Goal: Transaction & Acquisition: Purchase product/service

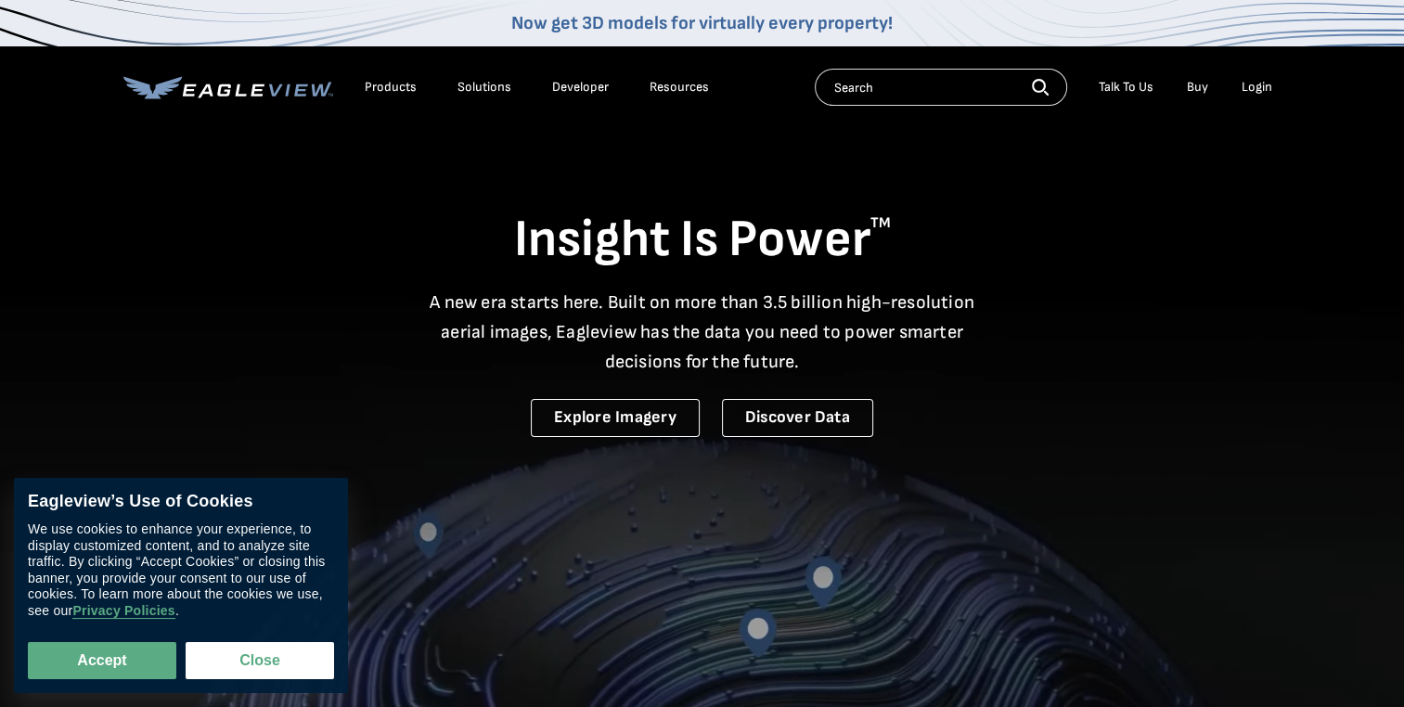
click at [1262, 87] on div "Login" at bounding box center [1256, 87] width 31 height 17
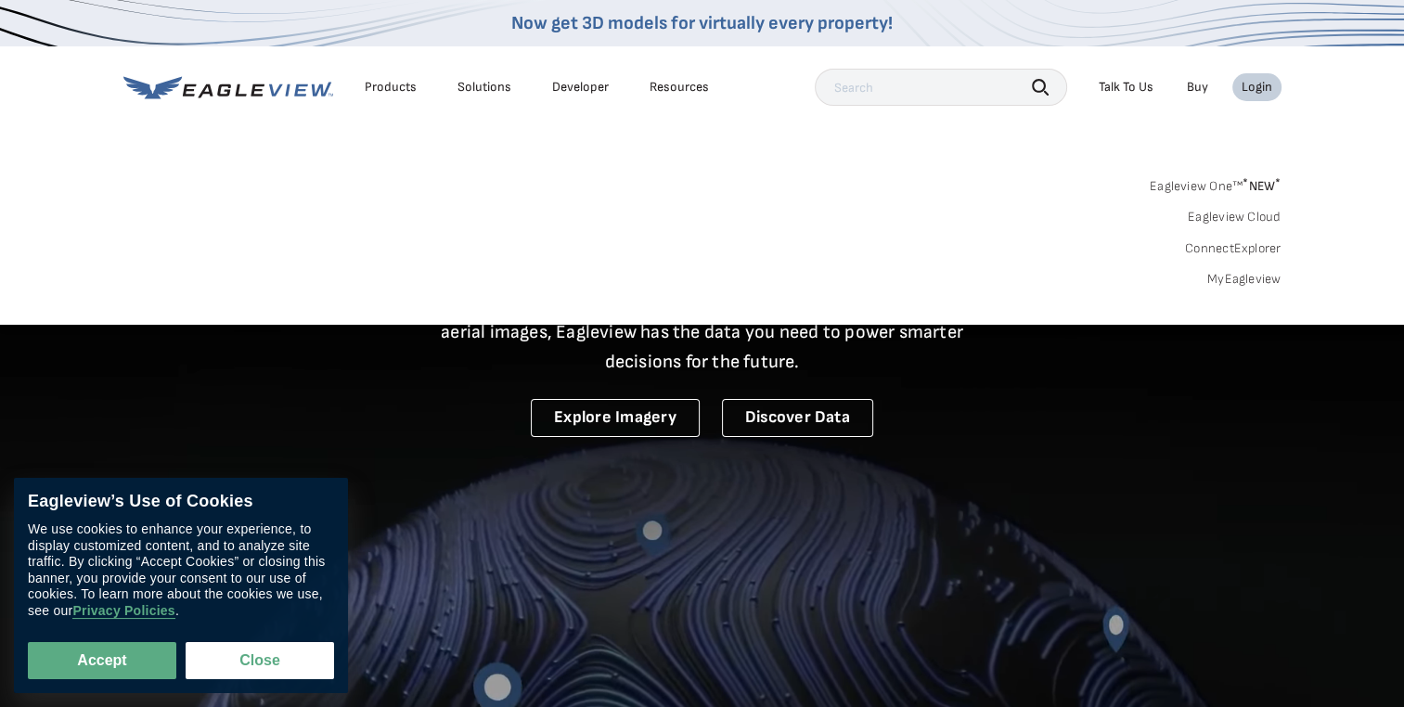
click at [1263, 274] on link "MyEagleview" at bounding box center [1244, 279] width 74 height 17
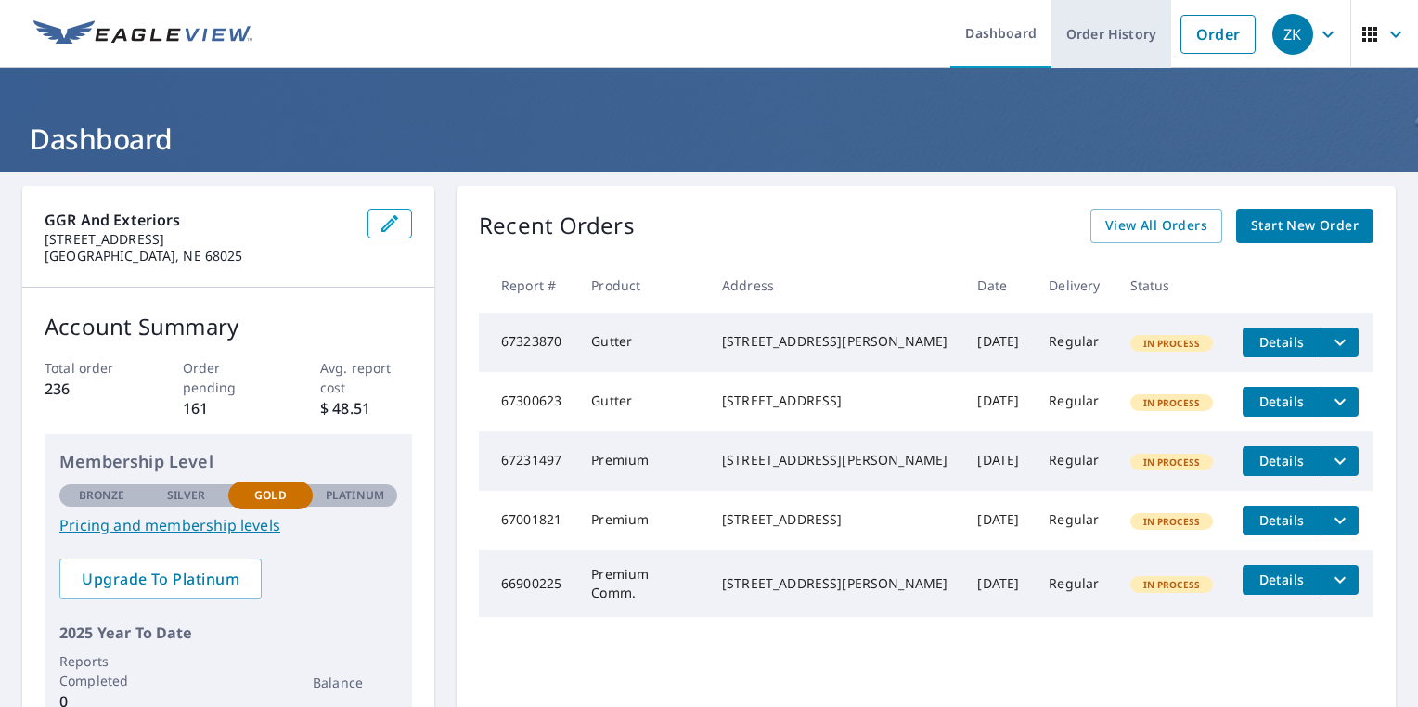
click at [1127, 41] on link "Order History" at bounding box center [1111, 34] width 120 height 68
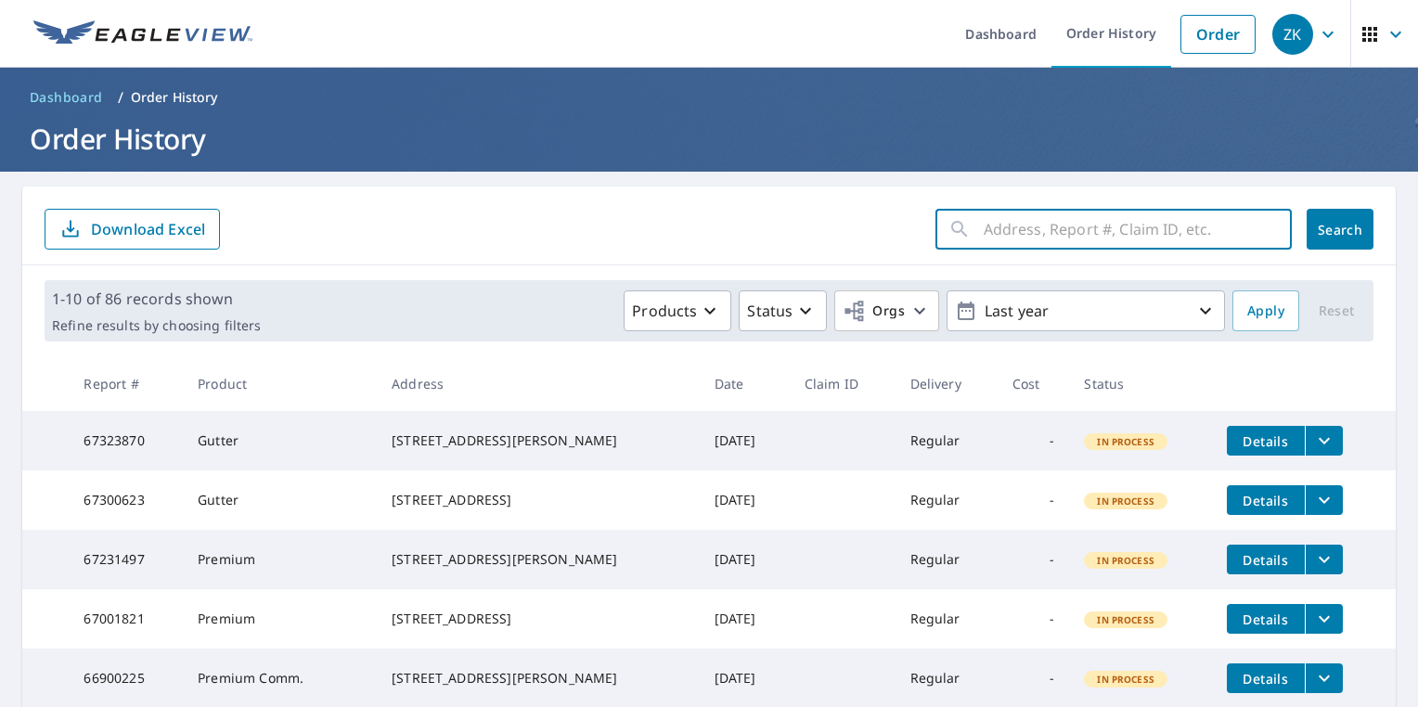
click at [1028, 235] on input "text" at bounding box center [1137, 229] width 308 height 52
click at [1046, 236] on input "text" at bounding box center [1137, 229] width 308 height 52
type input "895"
click button "Search" at bounding box center [1339, 229] width 67 height 41
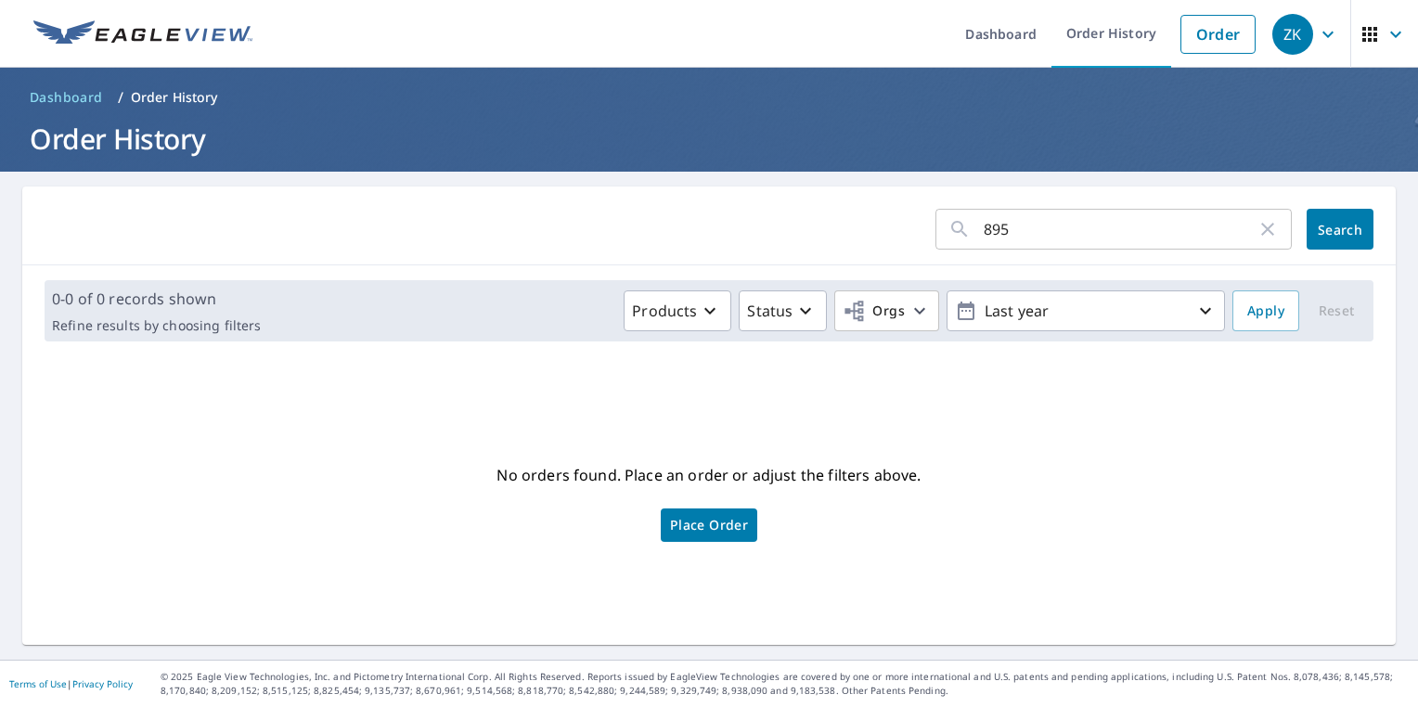
click at [194, 32] on img at bounding box center [142, 34] width 219 height 28
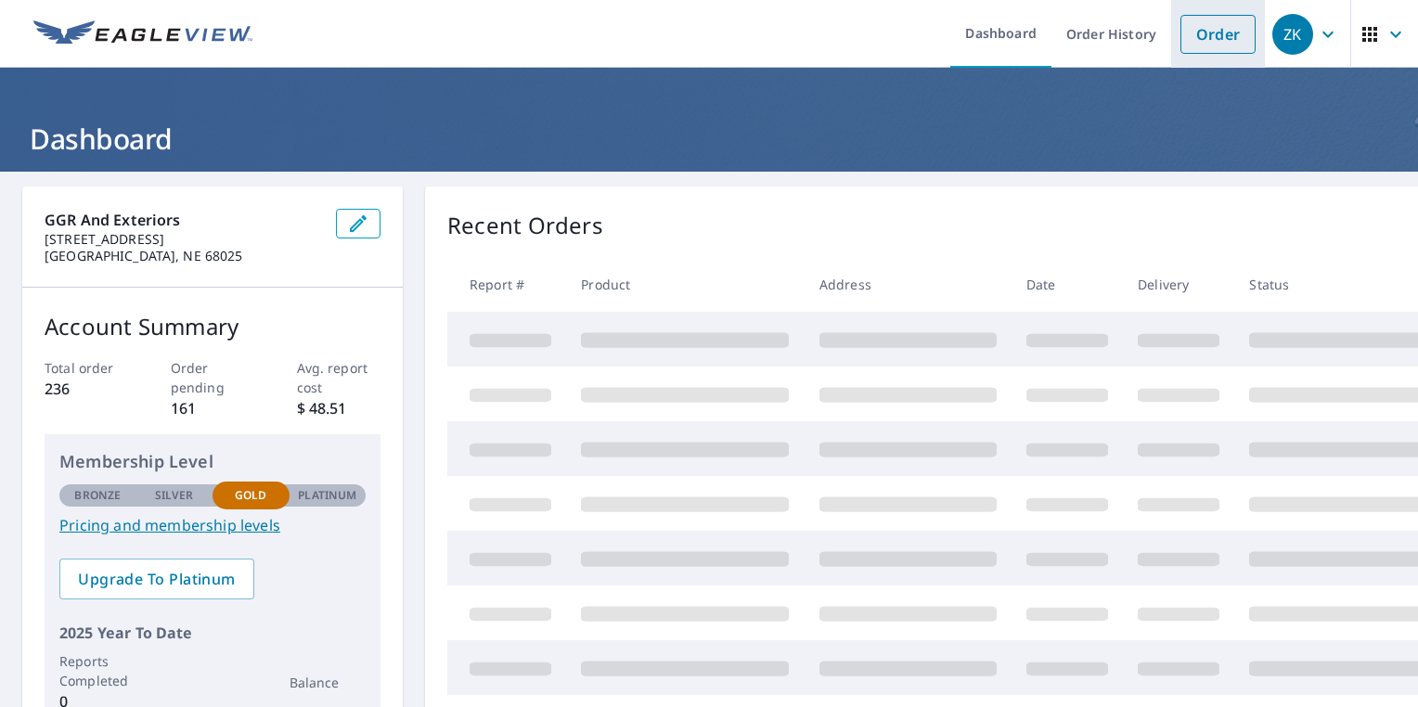
click at [1195, 32] on link "Order" at bounding box center [1217, 34] width 75 height 39
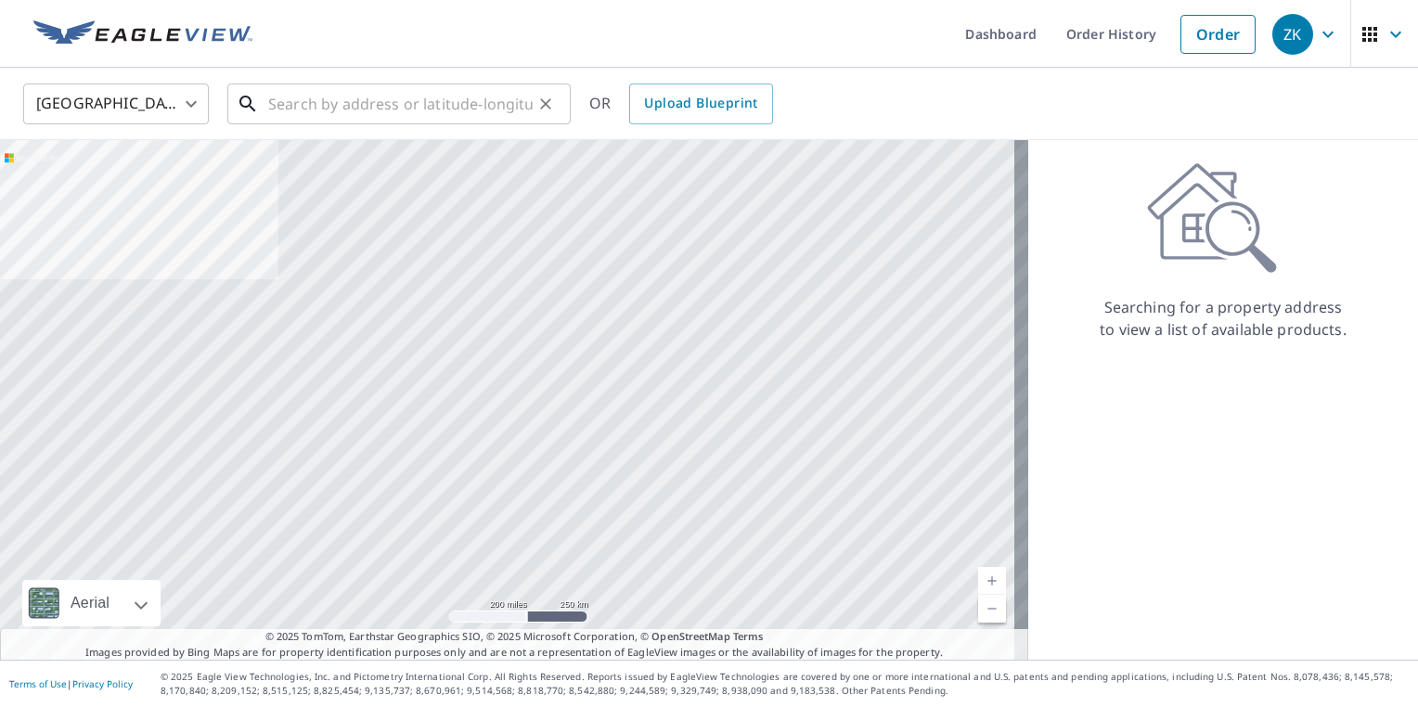
click at [458, 107] on input "text" at bounding box center [400, 104] width 264 height 52
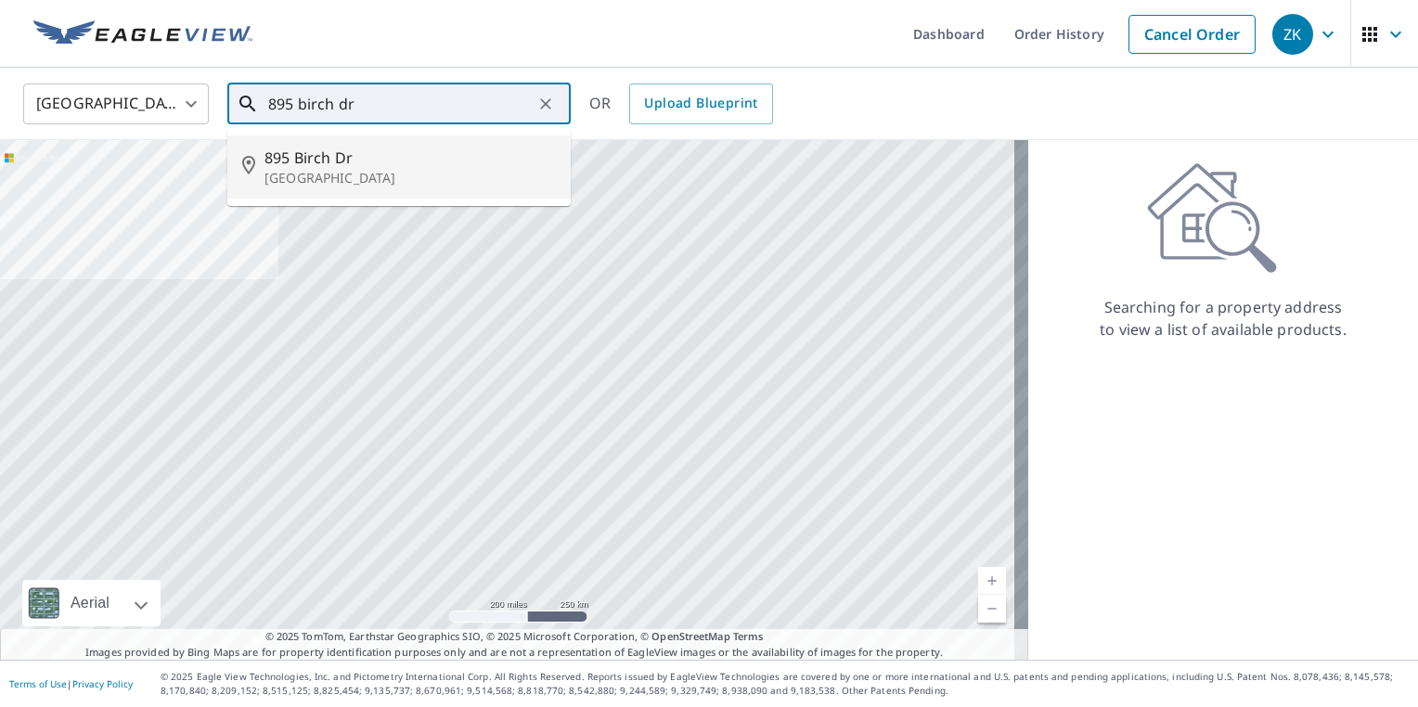
click at [385, 175] on p "Arlington, NE 68002" at bounding box center [409, 178] width 291 height 19
type input "895 Birch Dr Arlington, NE 68002"
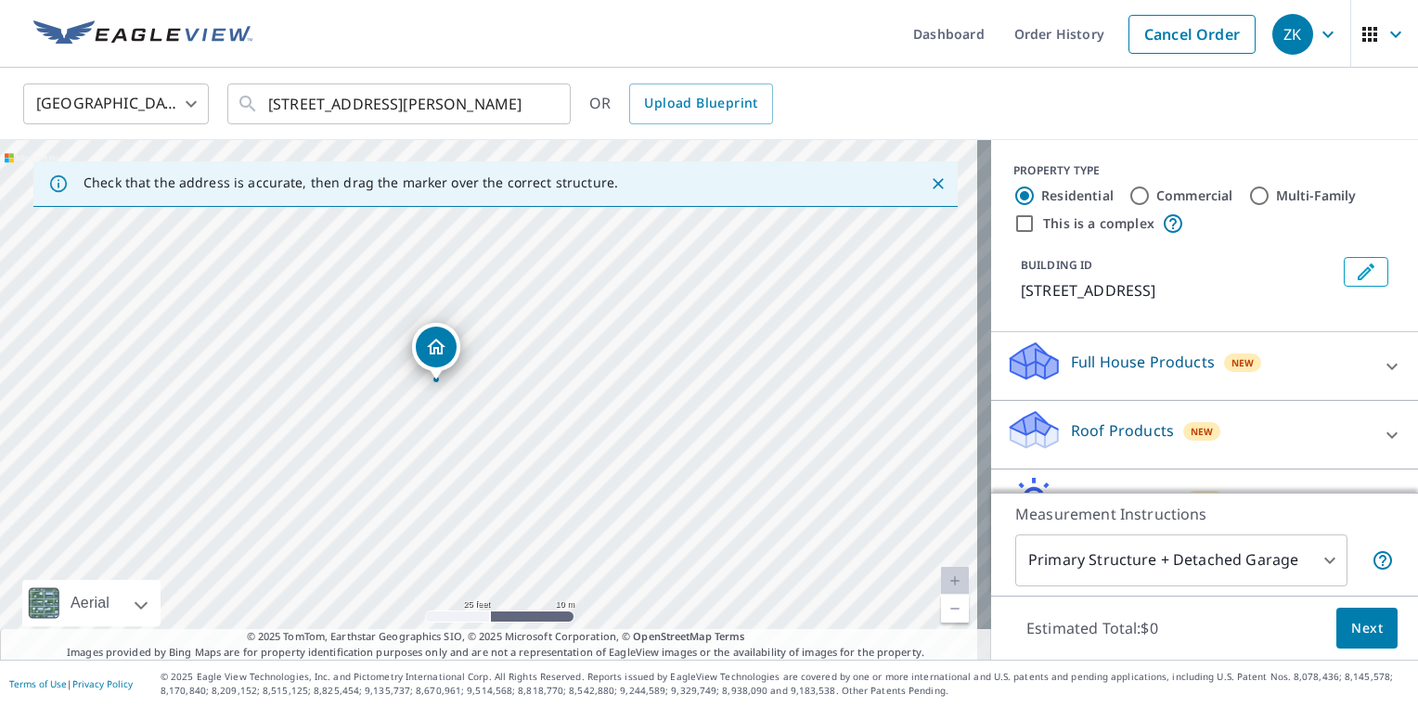
click at [1134, 439] on p "Roof Products" at bounding box center [1122, 430] width 103 height 22
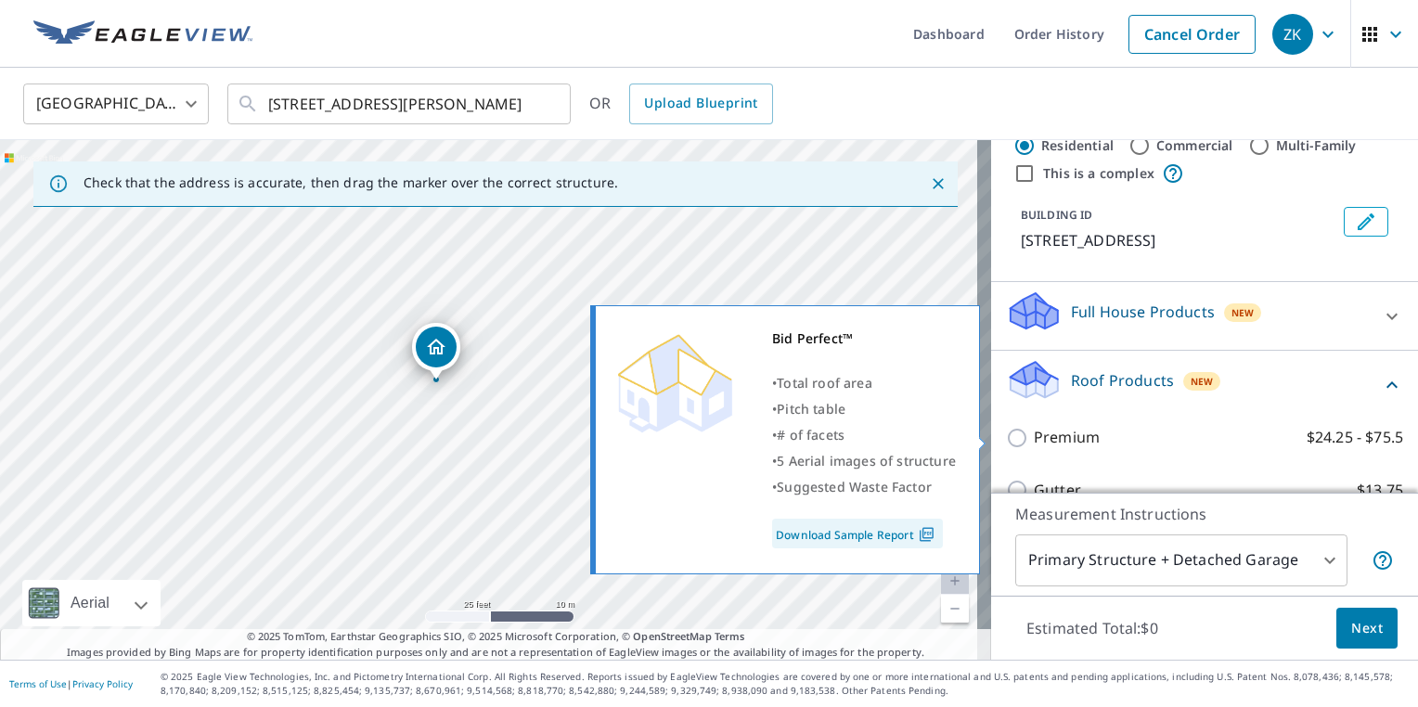
scroll to position [186, 0]
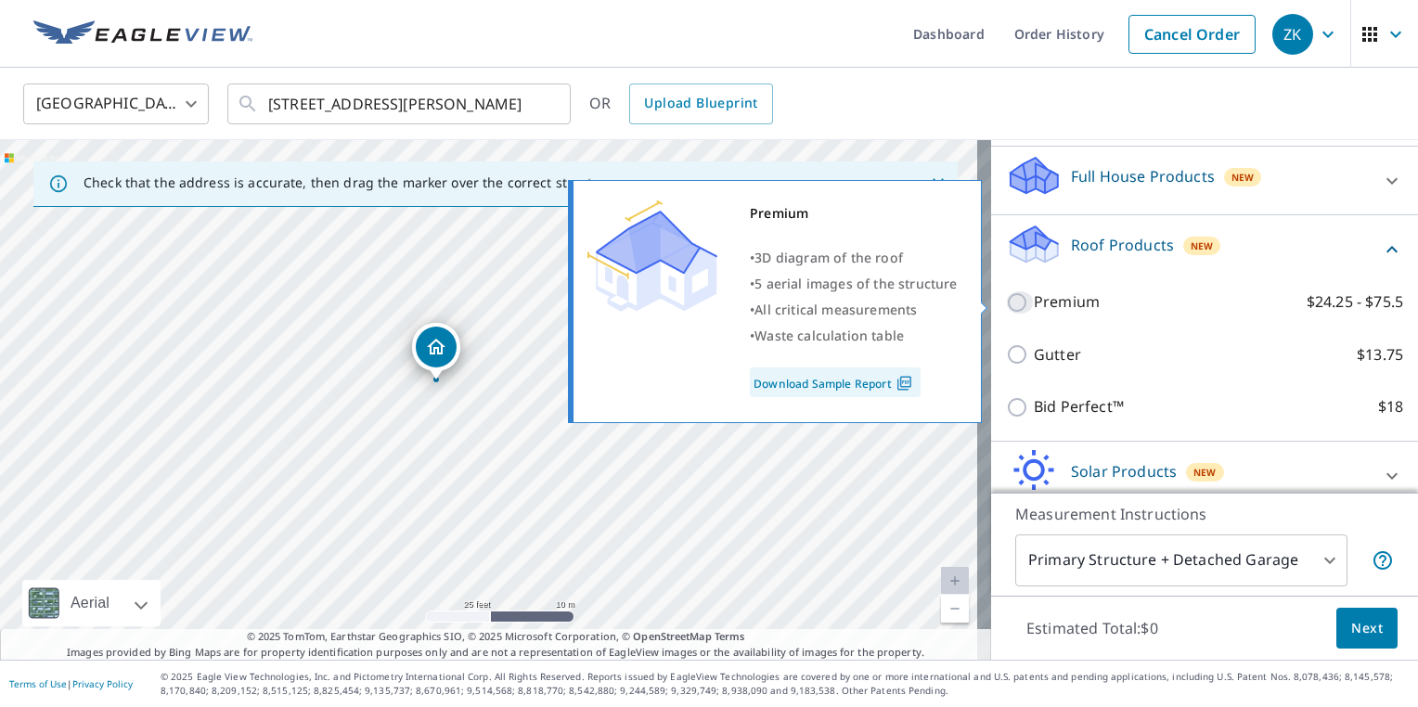
click at [1006, 299] on input "Premium $24.25 - $75.5" at bounding box center [1020, 302] width 28 height 22
checkbox input "true"
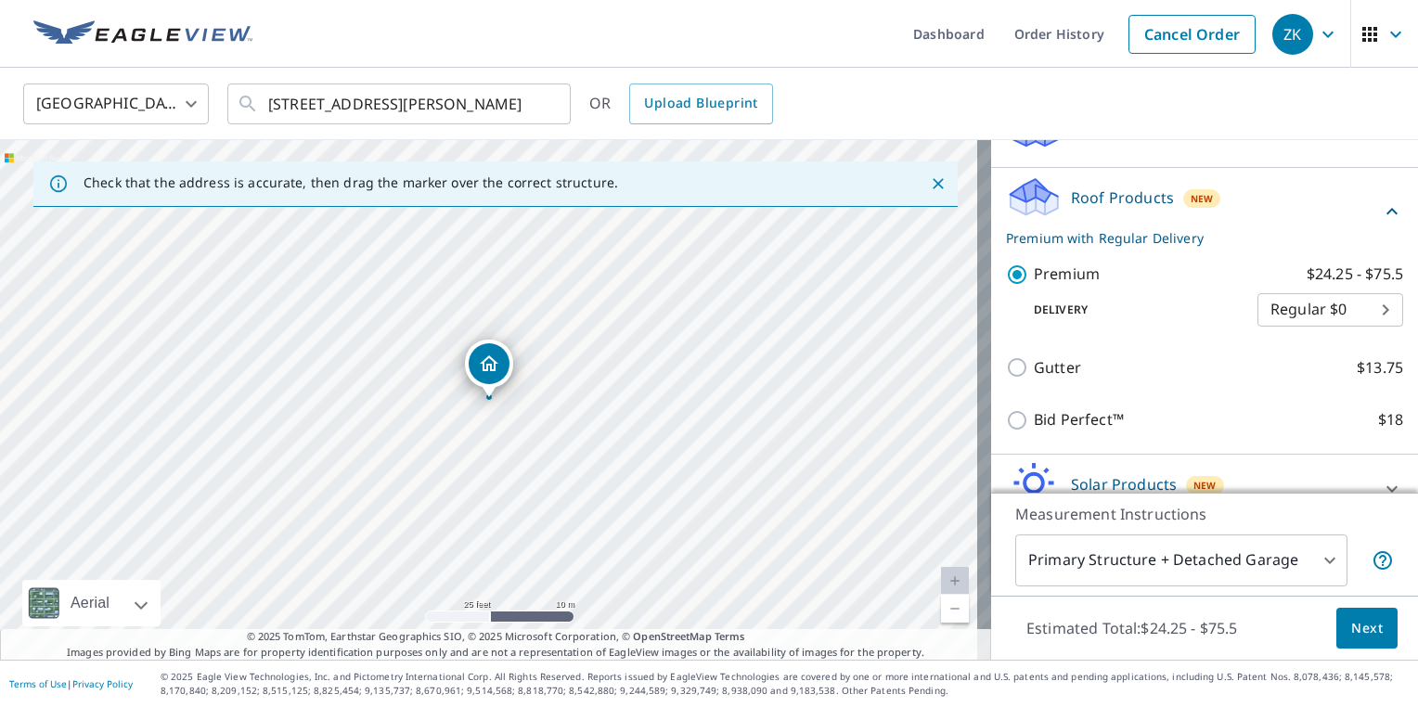
scroll to position [278, 0]
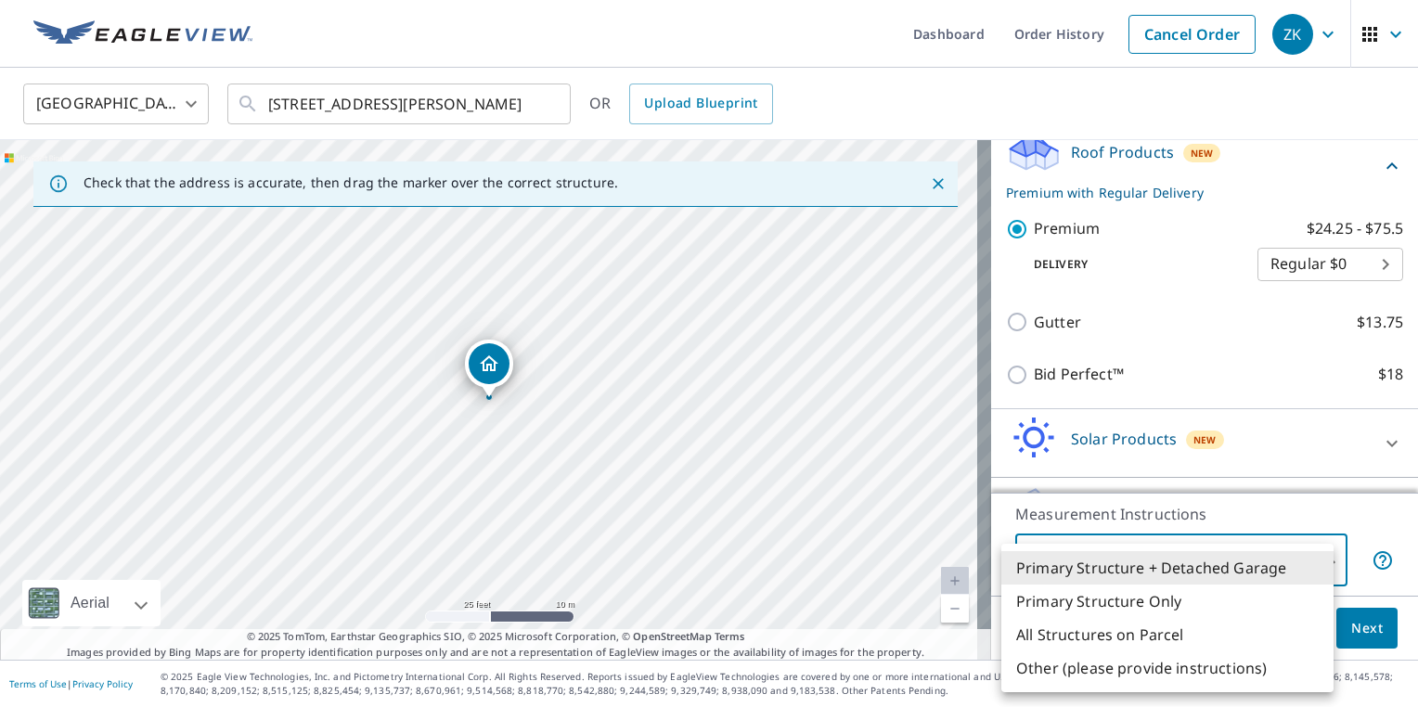
click at [1260, 549] on body "ZK ZK Dashboard Order History Cancel Order ZK United States US ​ 895 Birch Dr A…" at bounding box center [709, 353] width 1418 height 707
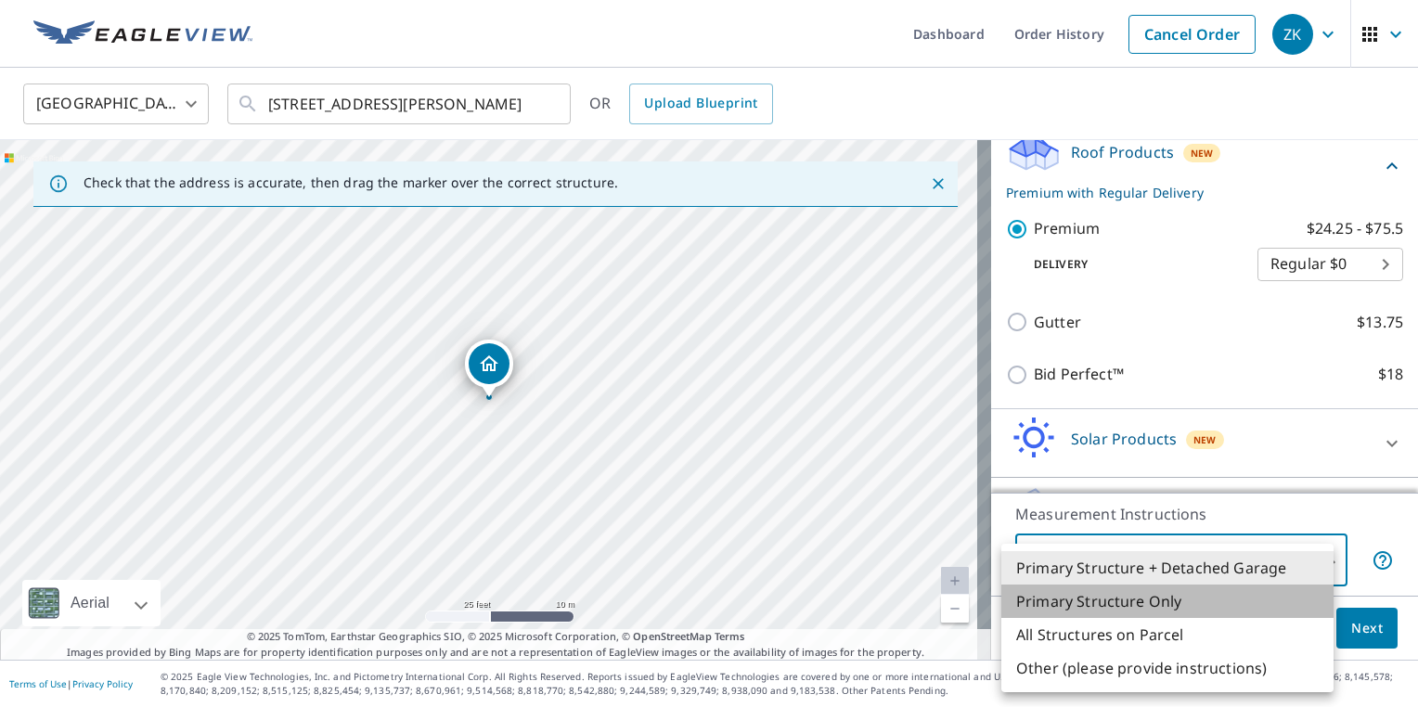
click at [1229, 599] on li "Primary Structure Only" at bounding box center [1167, 600] width 332 height 33
type input "2"
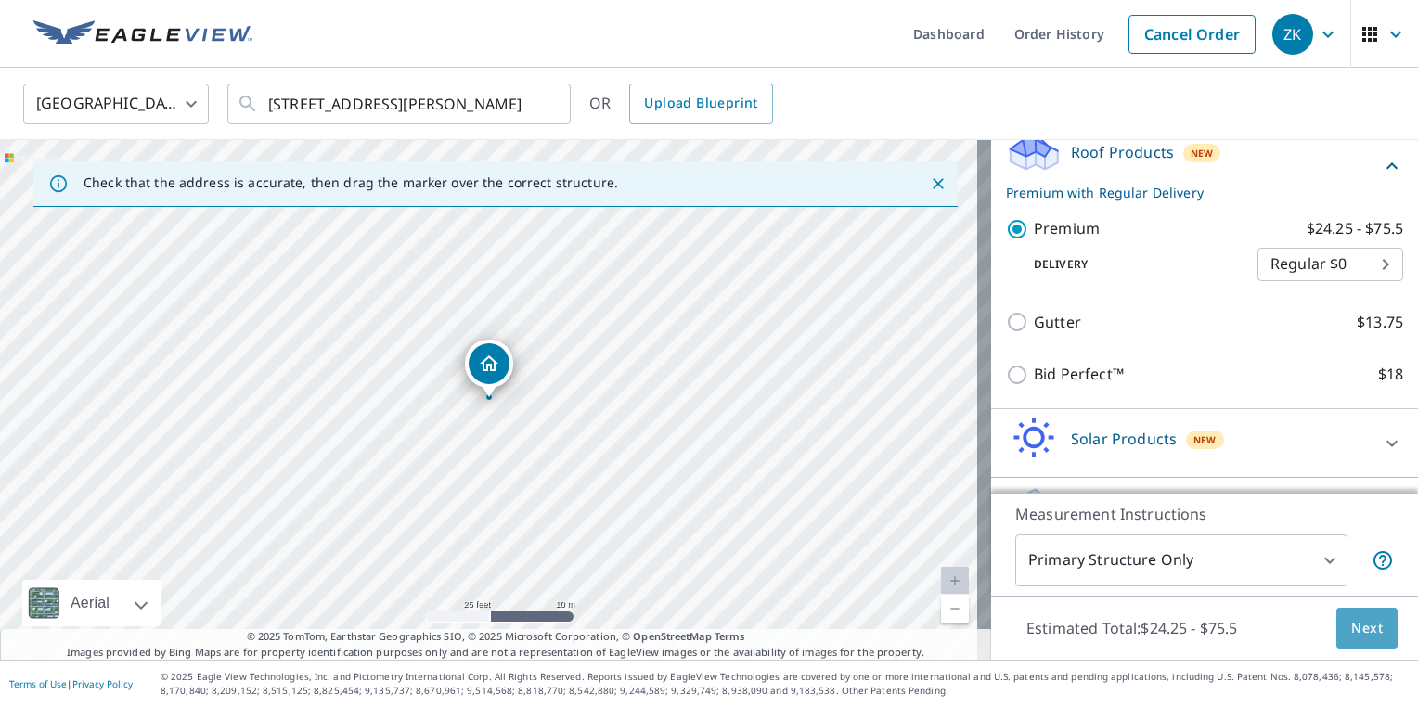
click at [1370, 635] on button "Next" at bounding box center [1366, 629] width 61 height 42
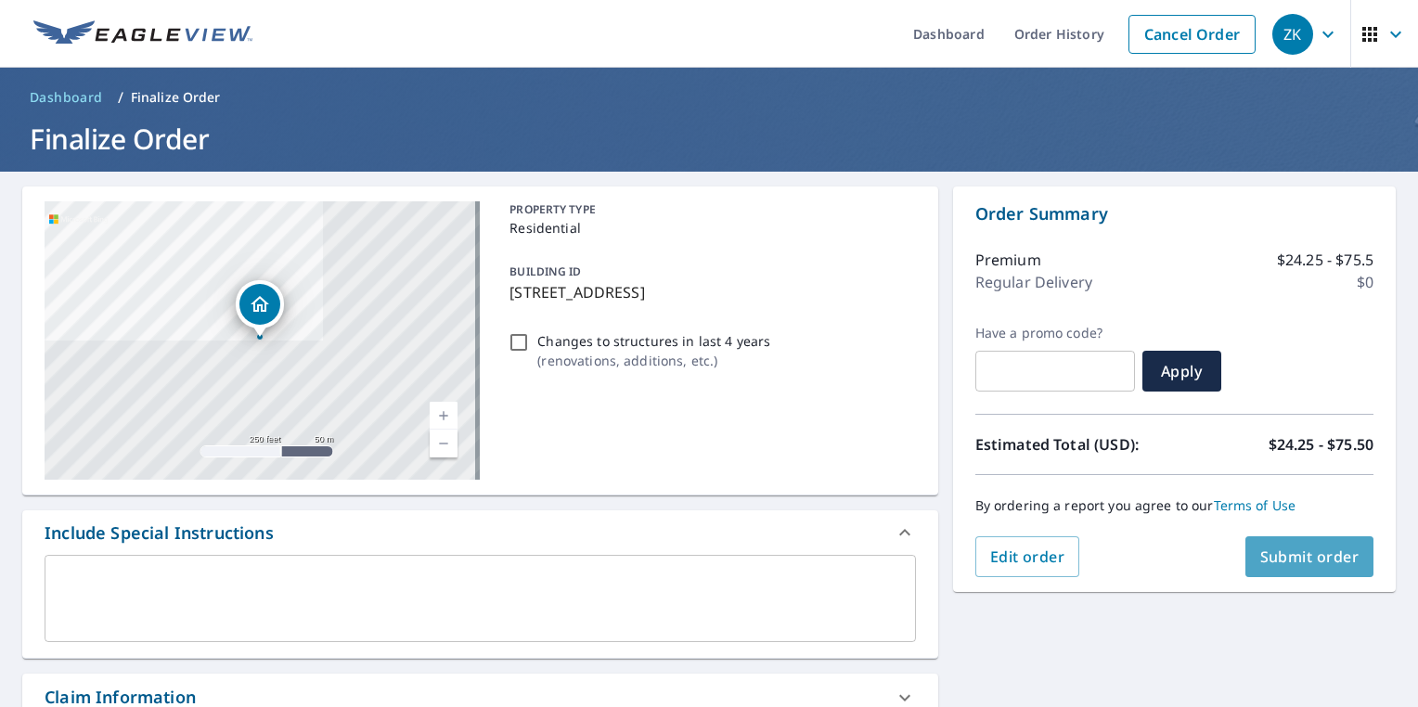
click at [1273, 555] on span "Submit order" at bounding box center [1309, 556] width 99 height 20
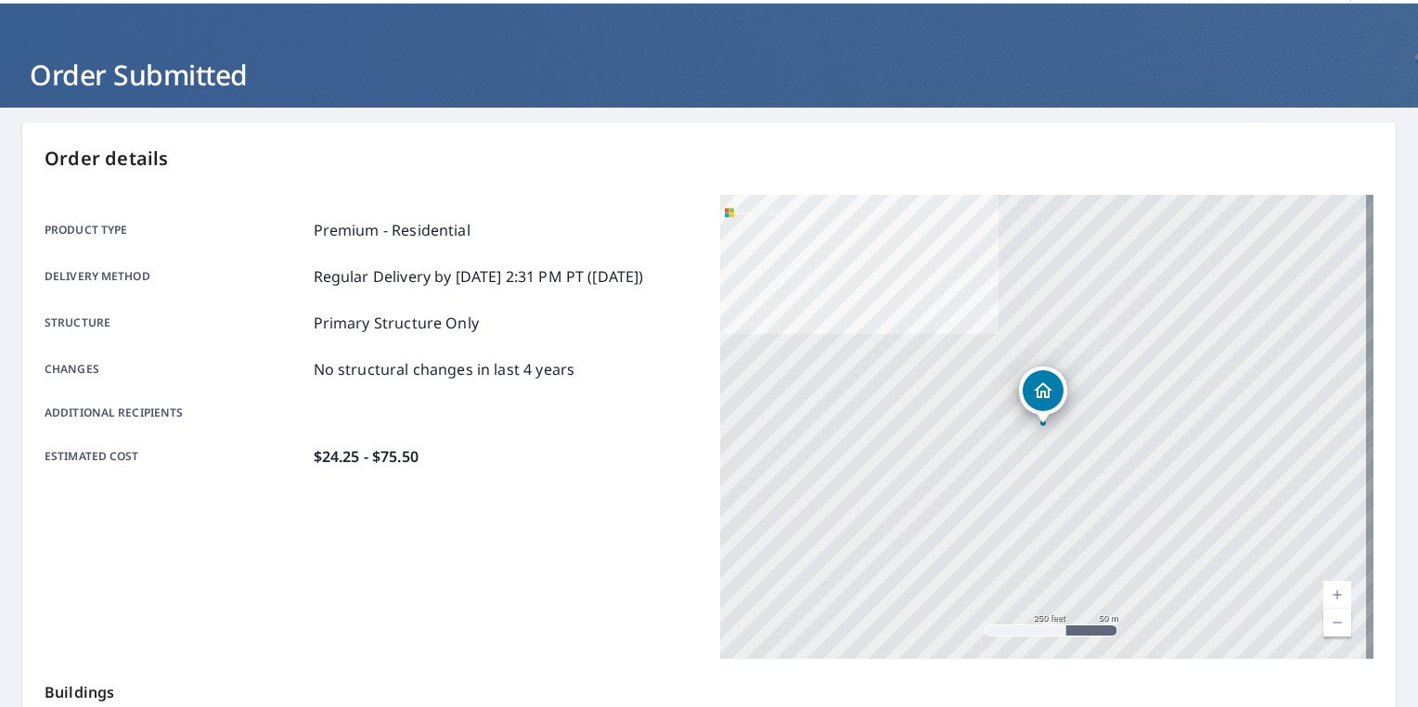
scroll to position [371, 0]
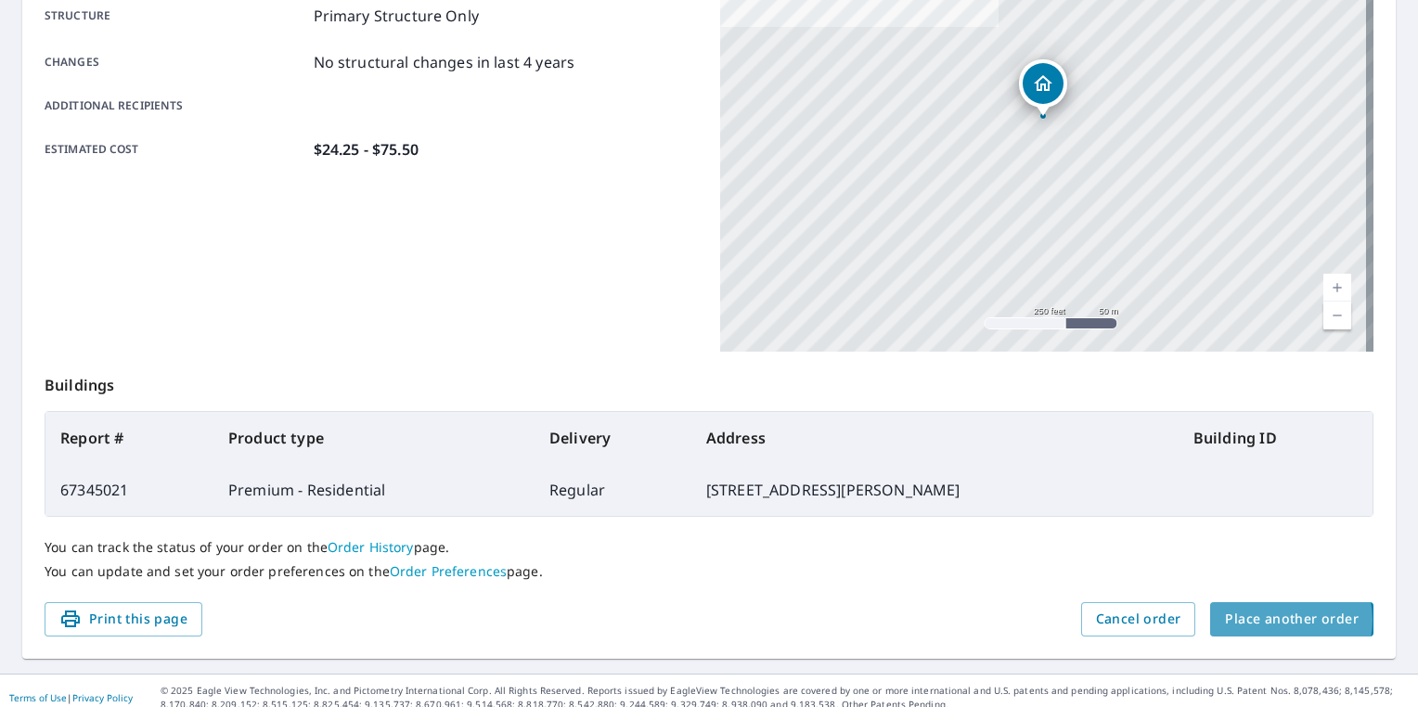
click at [1269, 620] on span "Place another order" at bounding box center [1292, 619] width 134 height 23
